Goal: Transaction & Acquisition: Obtain resource

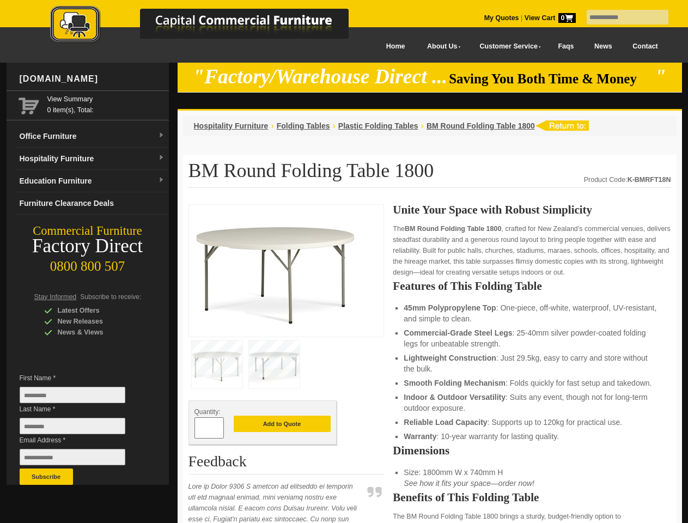
click at [620, 17] on input "text" at bounding box center [628, 17] width 82 height 15
click at [81, 429] on input "Last Name *" at bounding box center [73, 426] width 106 height 16
click at [46, 477] on button "Subscribe" at bounding box center [46, 476] width 53 height 16
click at [430, 364] on li "Lightweight Construction : Just 29.5kg, easy to carry and store without the bul…" at bounding box center [532, 363] width 256 height 22
click at [282, 424] on button "Add to Quote" at bounding box center [282, 424] width 97 height 16
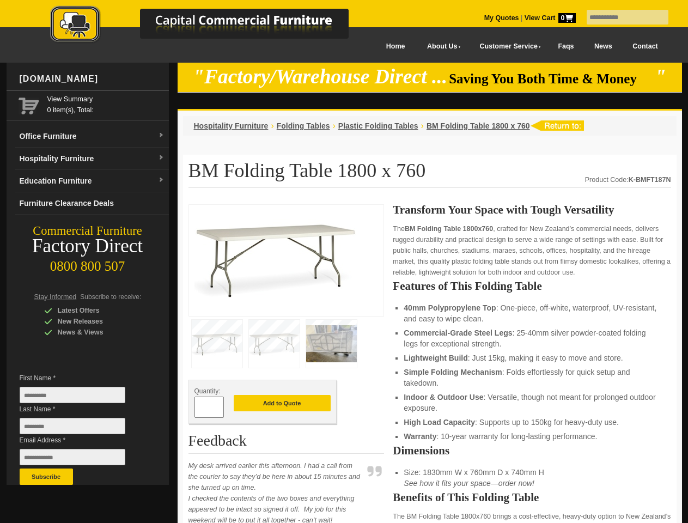
click at [620, 17] on input "text" at bounding box center [628, 17] width 82 height 15
click at [81, 429] on input "Last Name *" at bounding box center [73, 426] width 106 height 16
click at [46, 477] on button "Subscribe" at bounding box center [46, 476] width 53 height 16
click at [430, 364] on ul "40mm Polypropylene Top : One-piece, off-white, waterproof, UV-resistant, and ea…" at bounding box center [532, 371] width 256 height 139
click at [282, 404] on button "Add to Quote" at bounding box center [282, 403] width 97 height 16
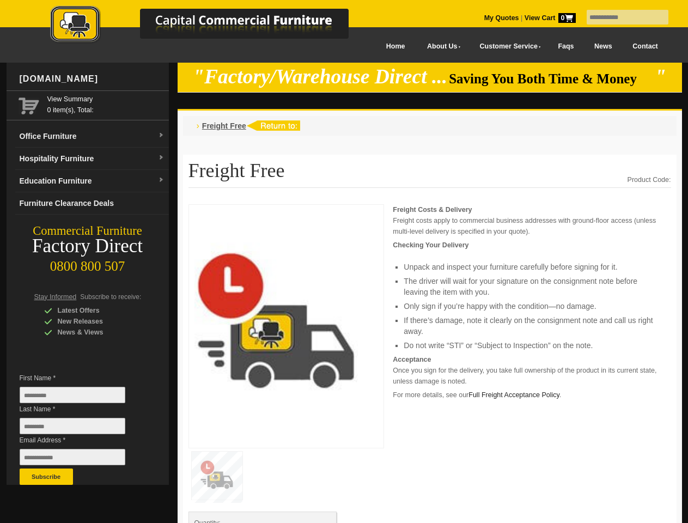
click at [620, 17] on input "text" at bounding box center [628, 17] width 82 height 15
click at [81, 429] on input "Last Name *" at bounding box center [73, 426] width 106 height 16
click at [46, 477] on button "Subscribe" at bounding box center [46, 476] width 53 height 16
click at [430, 364] on p "Acceptance Once you sign for the delivery, you take full ownership of the produ…" at bounding box center [532, 370] width 278 height 33
